Goal: Find specific page/section: Find specific page/section

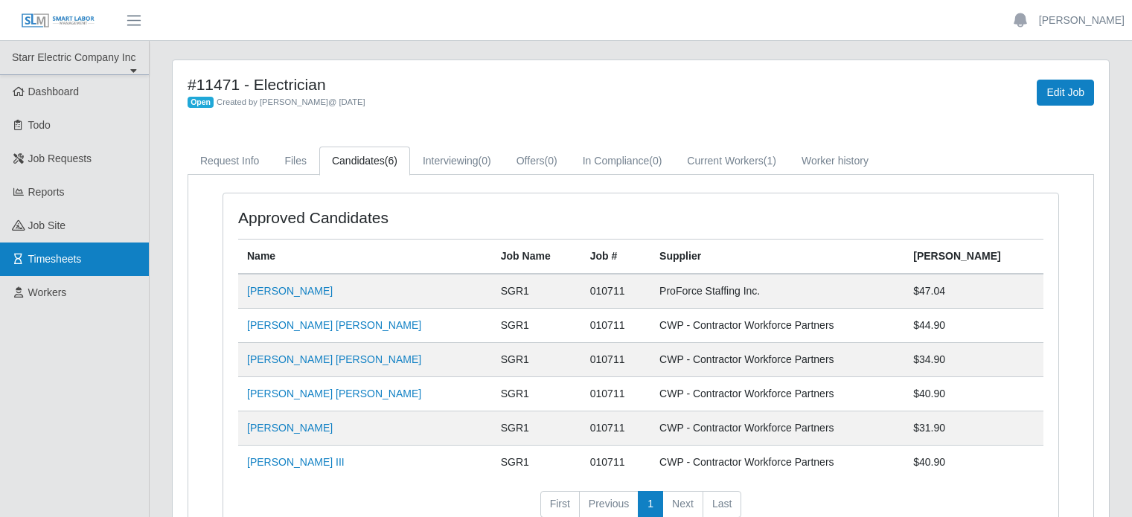
scroll to position [74, 0]
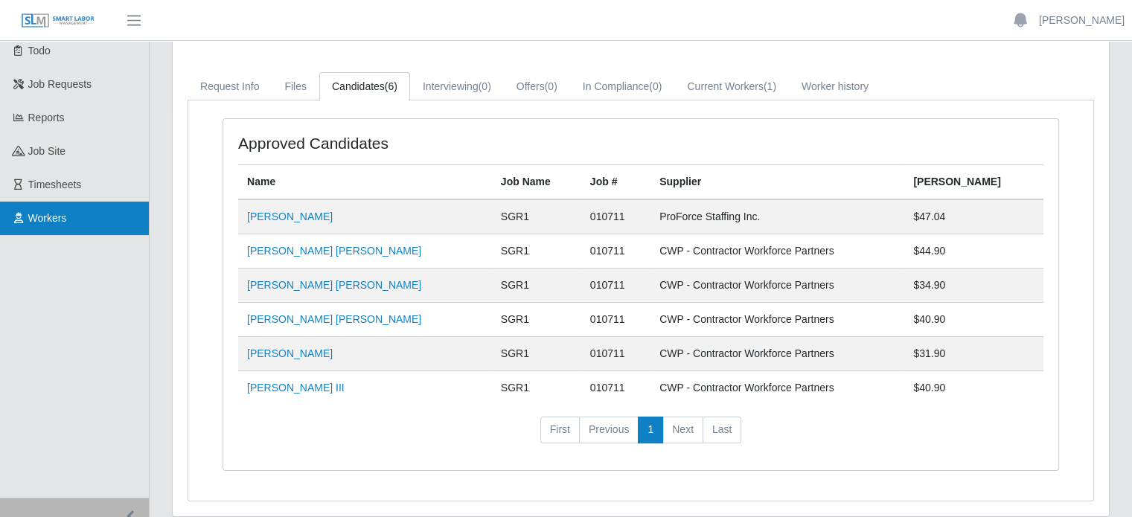
click at [61, 216] on span "Workers" at bounding box center [47, 218] width 39 height 12
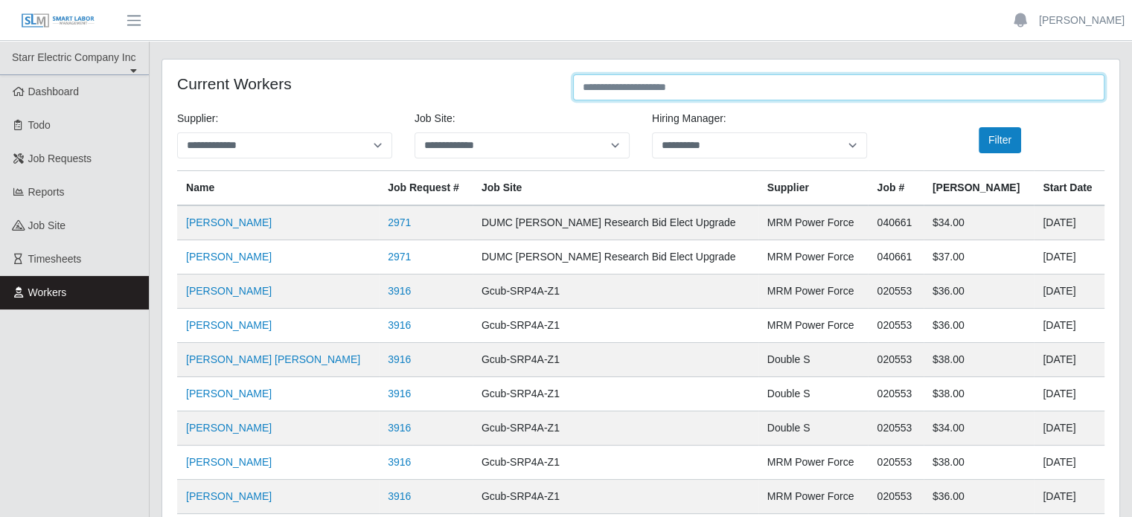
click at [618, 89] on input "text" at bounding box center [838, 87] width 531 height 26
type input "****"
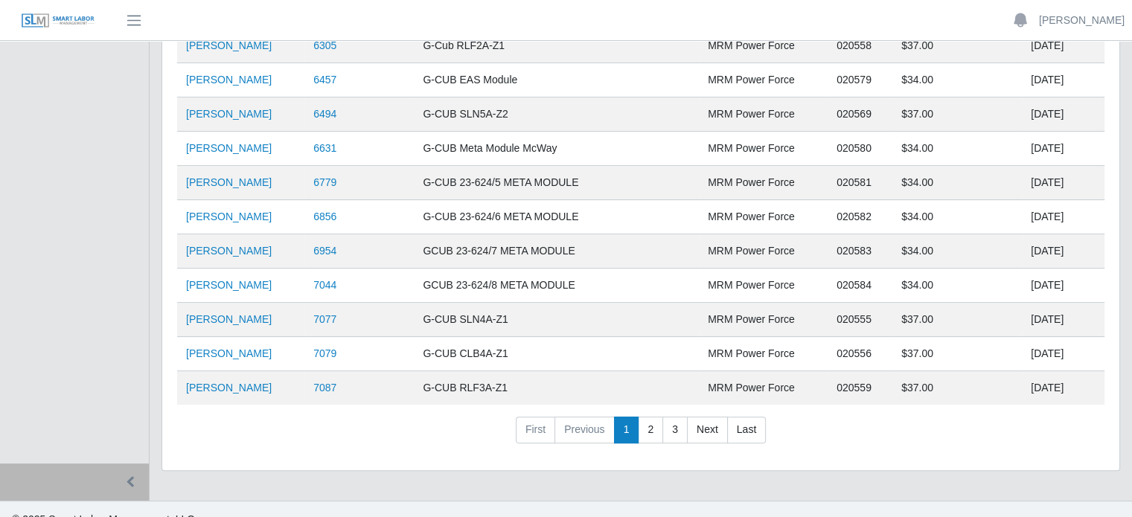
scroll to position [330, 0]
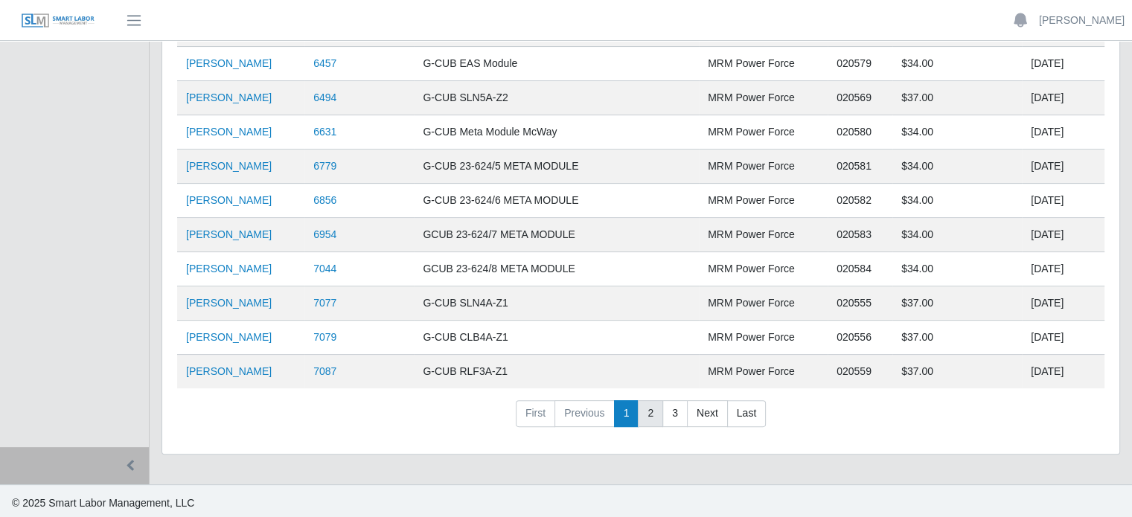
click at [641, 409] on link "2" at bounding box center [650, 413] width 25 height 27
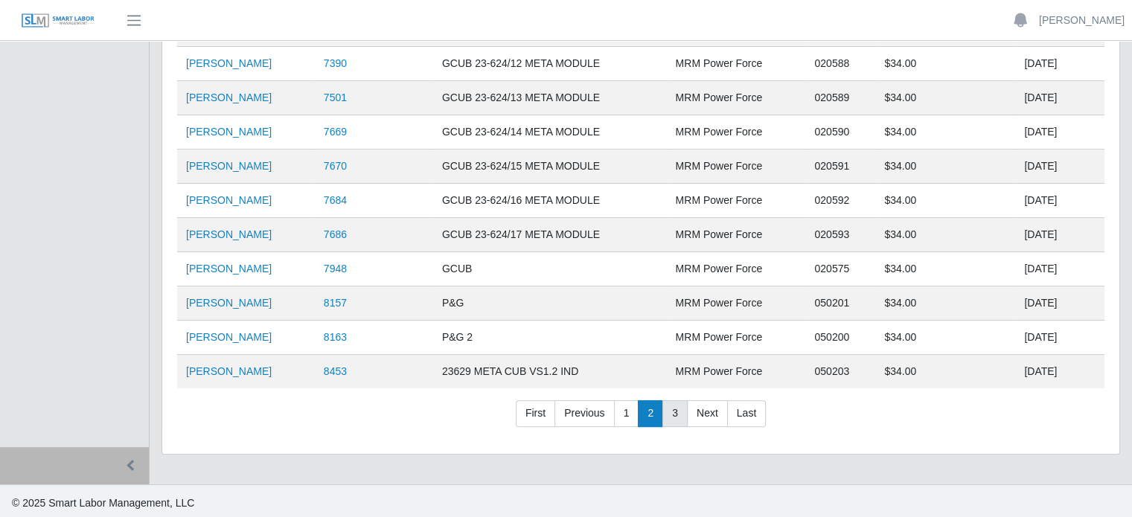
click at [675, 405] on link "3" at bounding box center [674, 413] width 25 height 27
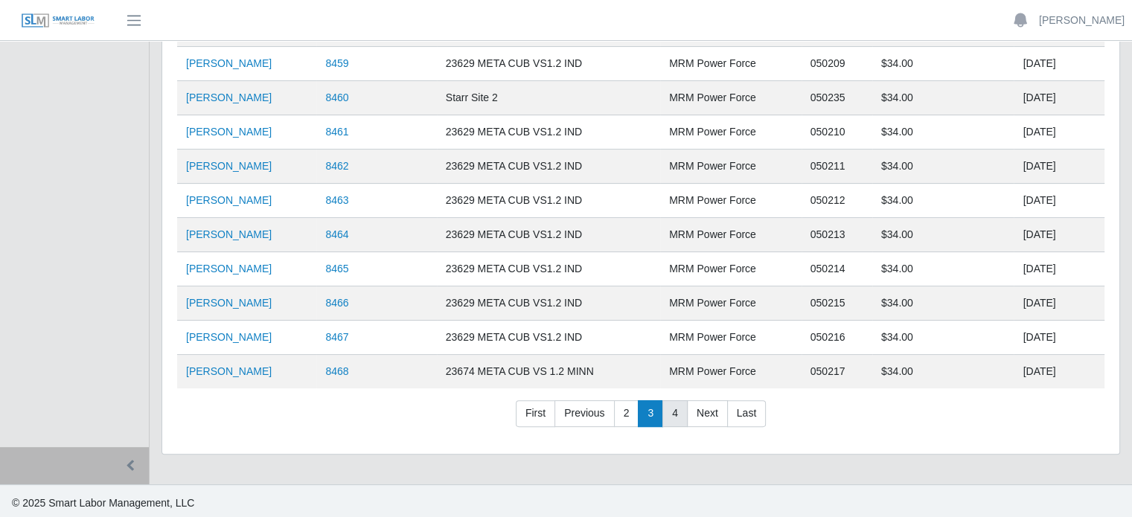
click at [667, 407] on link "4" at bounding box center [674, 413] width 25 height 27
click at [673, 408] on link "5" at bounding box center [674, 413] width 25 height 27
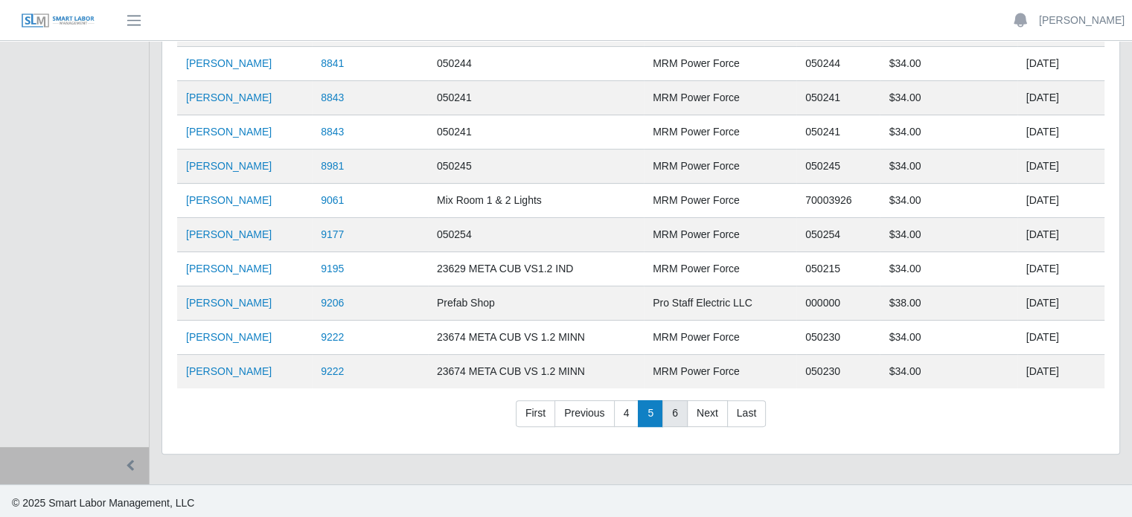
click at [673, 408] on link "6" at bounding box center [674, 413] width 25 height 27
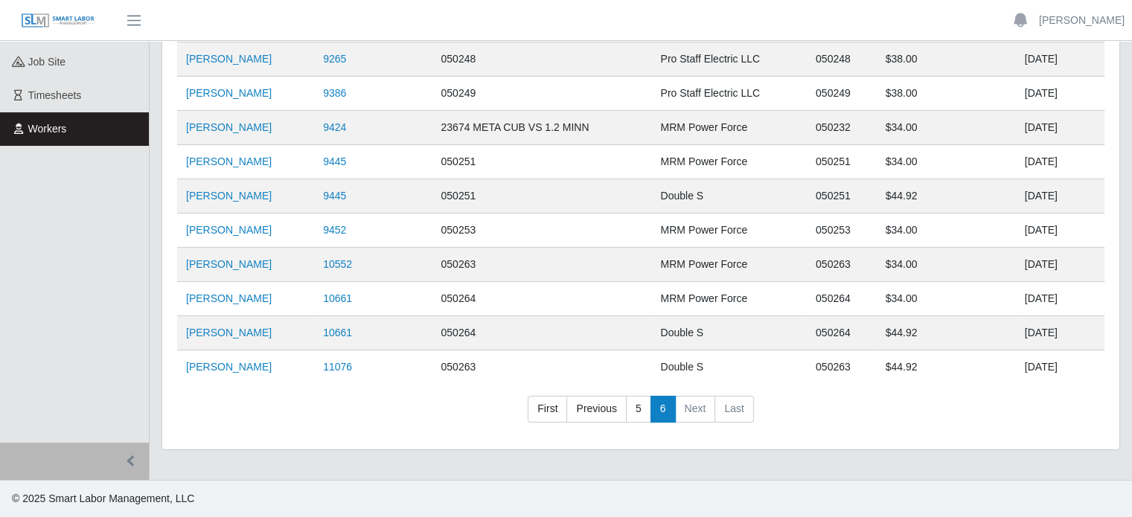
scroll to position [161, 0]
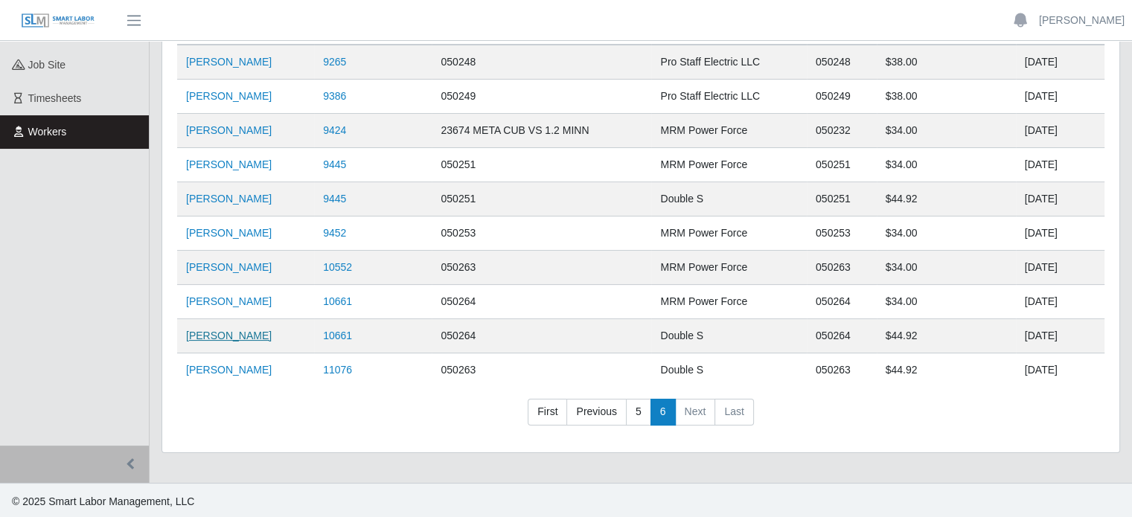
click at [233, 334] on link "[PERSON_NAME]" at bounding box center [229, 336] width 86 height 12
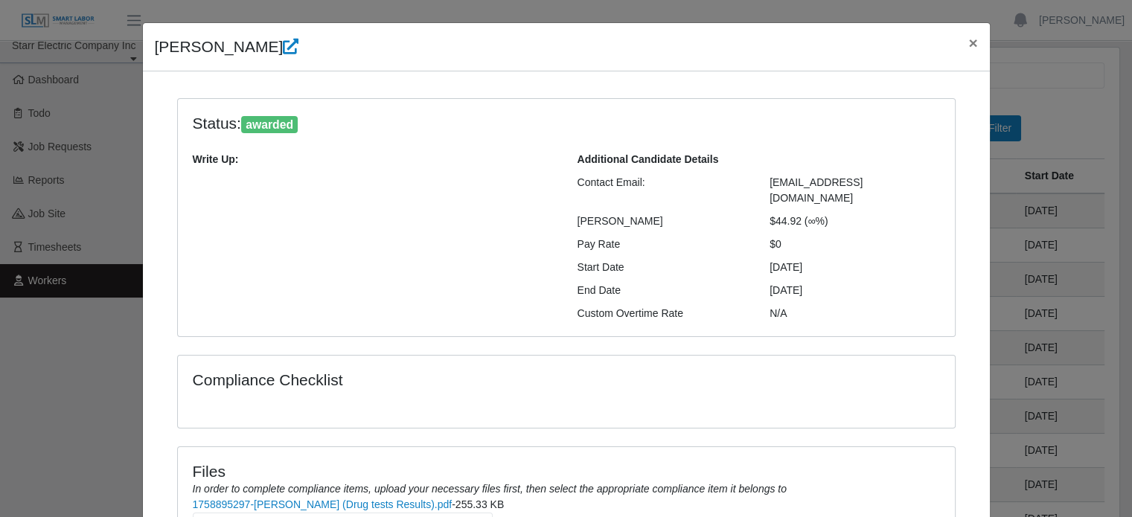
scroll to position [0, 0]
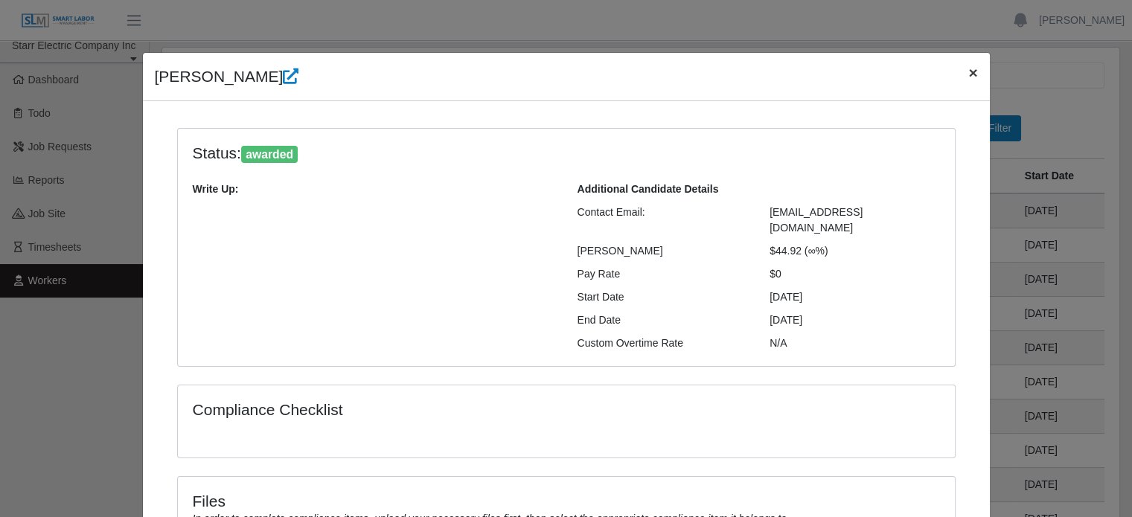
click at [969, 77] on span "×" at bounding box center [972, 72] width 9 height 17
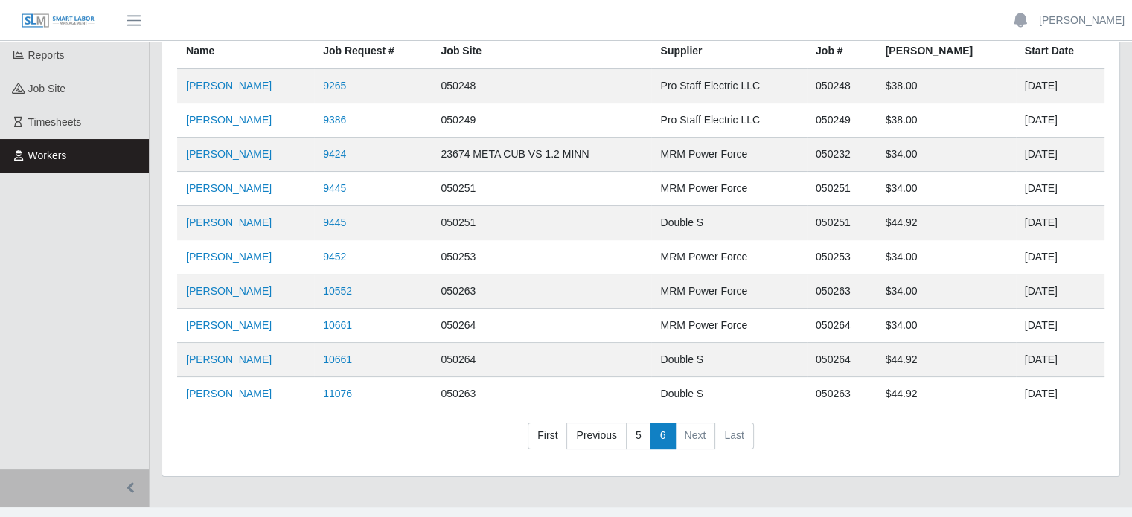
scroll to position [161, 0]
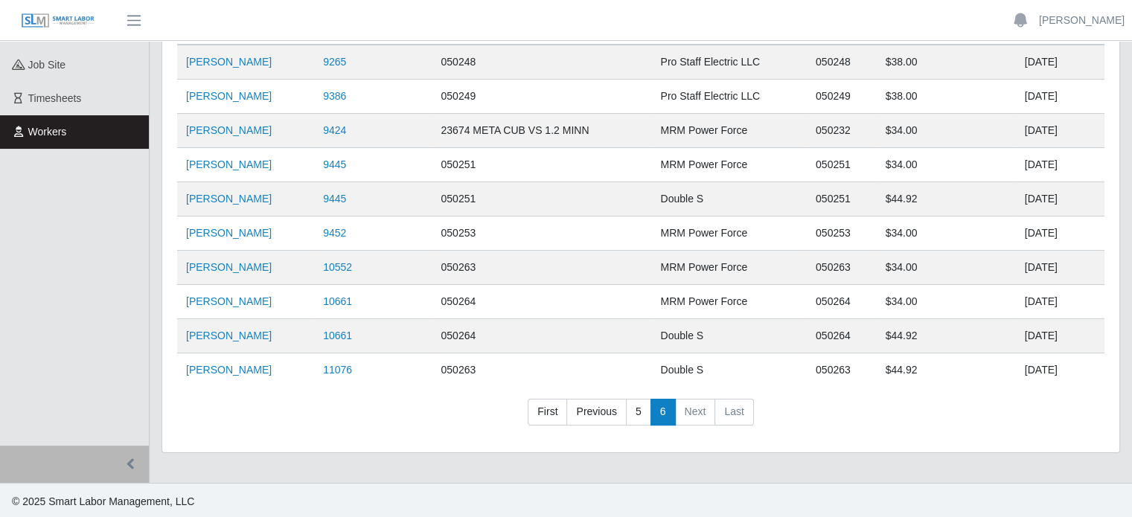
click at [688, 412] on li "Next" at bounding box center [696, 412] width 40 height 27
click at [695, 414] on li "Next" at bounding box center [696, 412] width 40 height 27
click at [691, 407] on li "Next" at bounding box center [696, 412] width 40 height 27
click at [243, 368] on link "[PERSON_NAME]" at bounding box center [229, 370] width 86 height 12
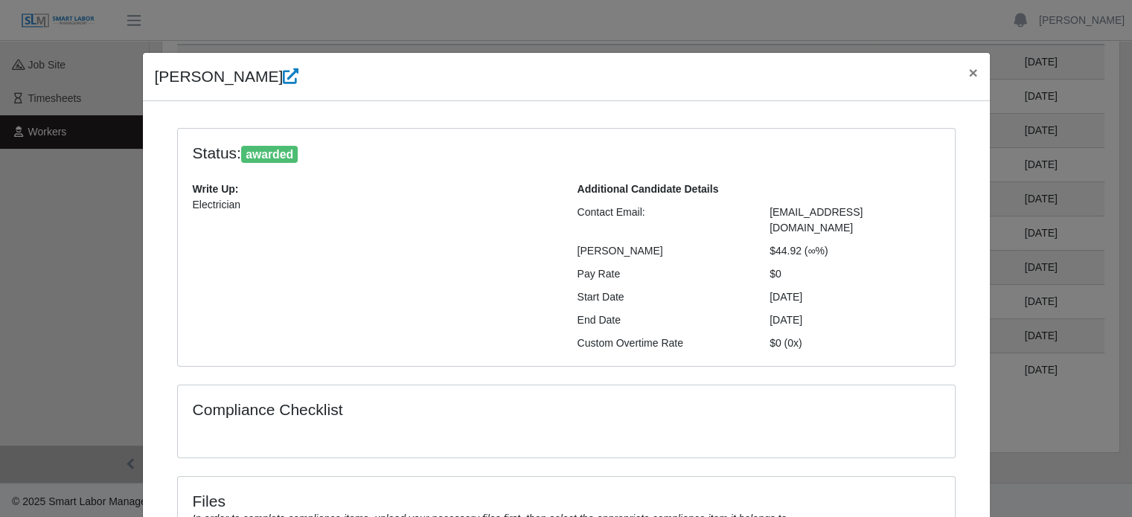
scroll to position [74, 0]
